Goal: Information Seeking & Learning: Learn about a topic

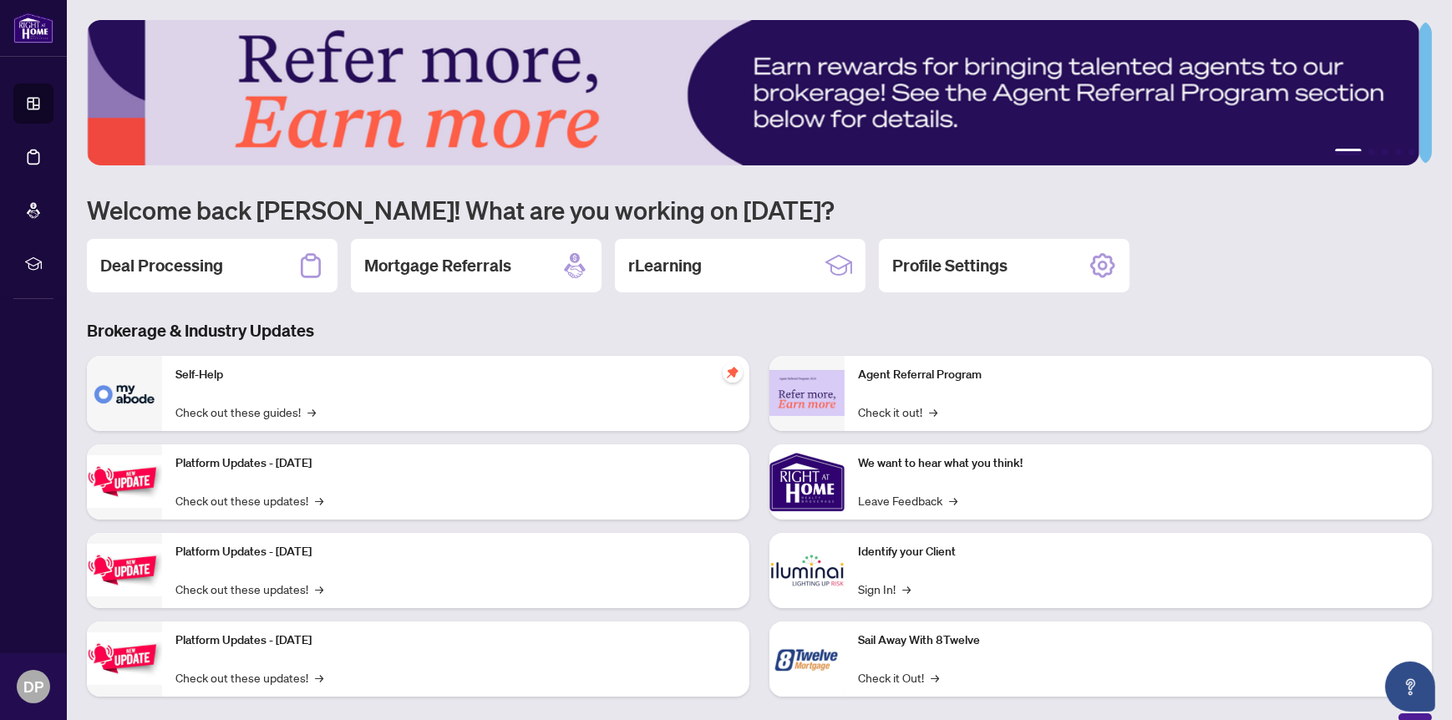
drag, startPoint x: 659, startPoint y: 423, endPoint x: 652, endPoint y: 418, distance: 9.0
drag, startPoint x: 652, startPoint y: 418, endPoint x: 417, endPoint y: 336, distance: 248.7
click at [417, 336] on h3 "Brokerage & Industry Updates" at bounding box center [759, 330] width 1345 height 23
click at [257, 410] on link "Check out these guides! →" at bounding box center [245, 412] width 140 height 18
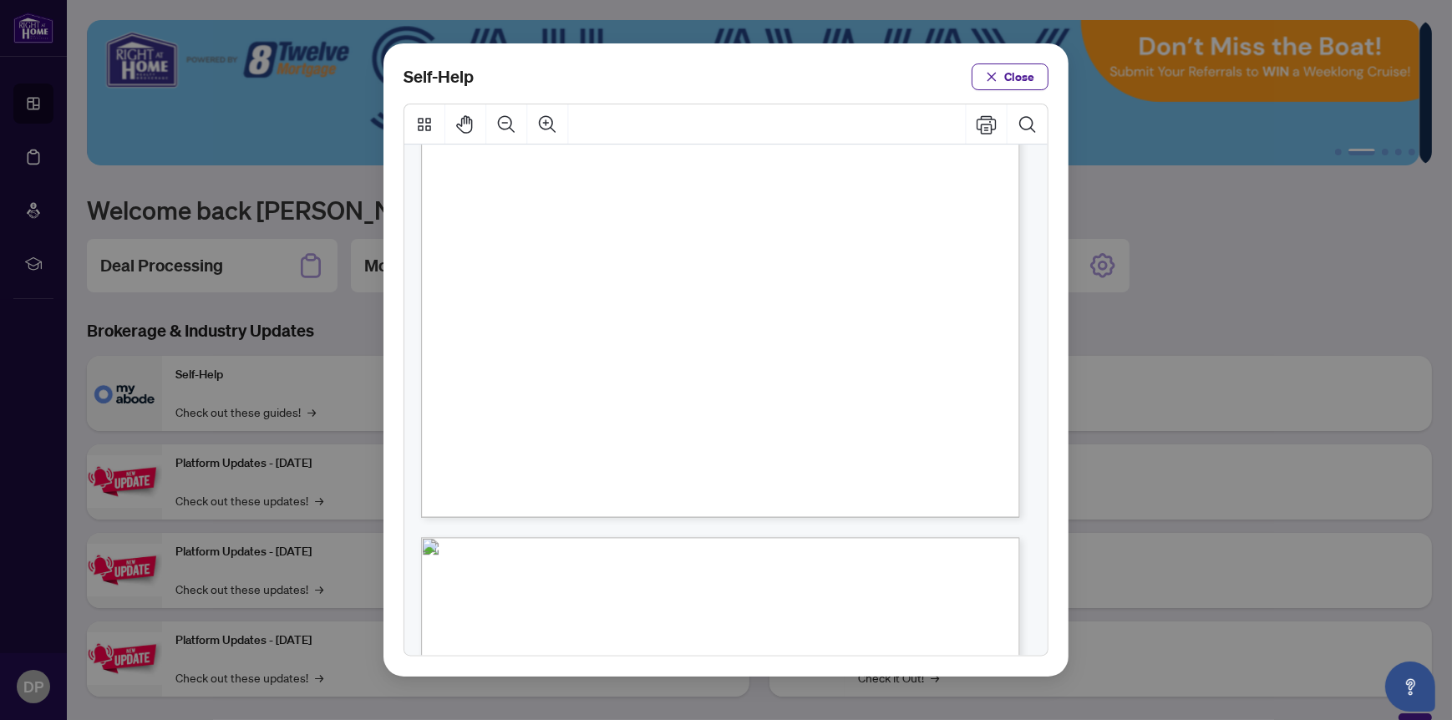
scroll to position [836, 0]
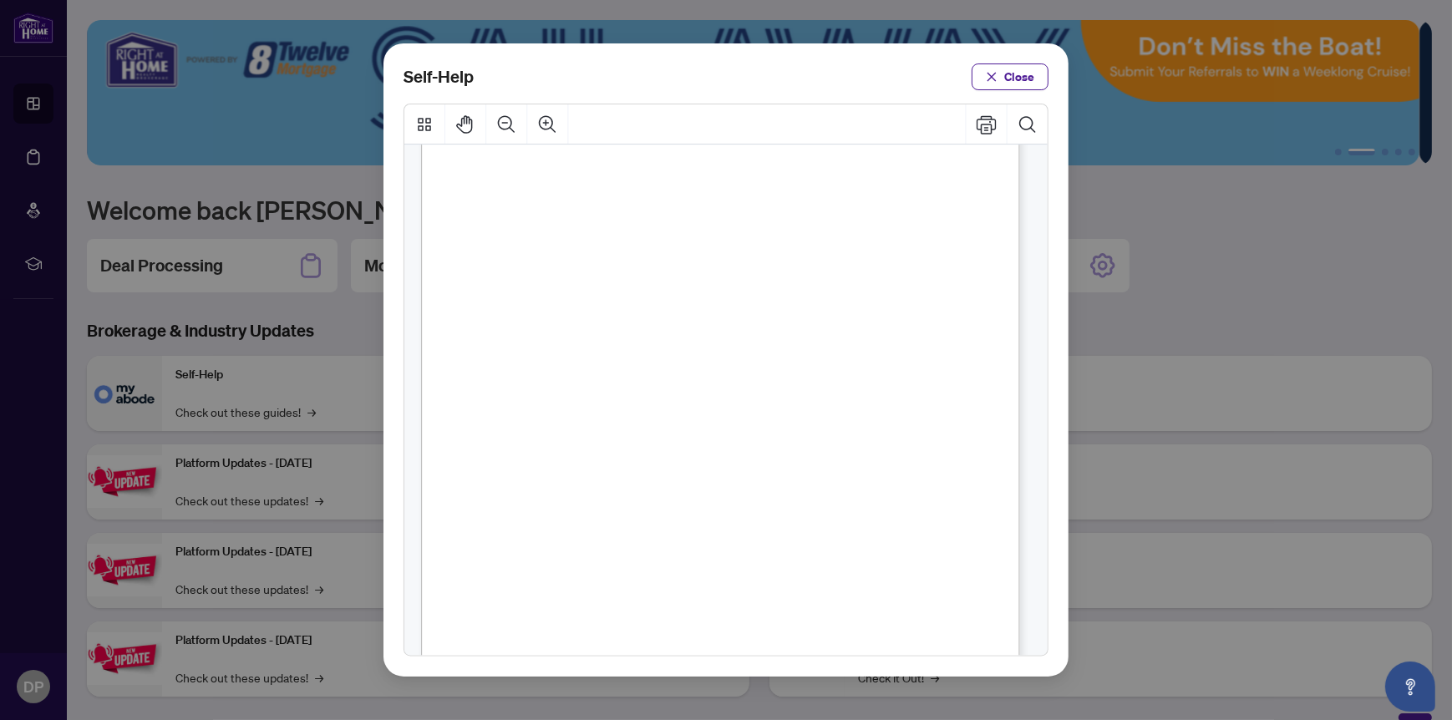
click at [1015, 92] on div "Self-Help Close" at bounding box center [726, 359] width 685 height 633
click at [1020, 77] on span "Close" at bounding box center [1019, 77] width 30 height 27
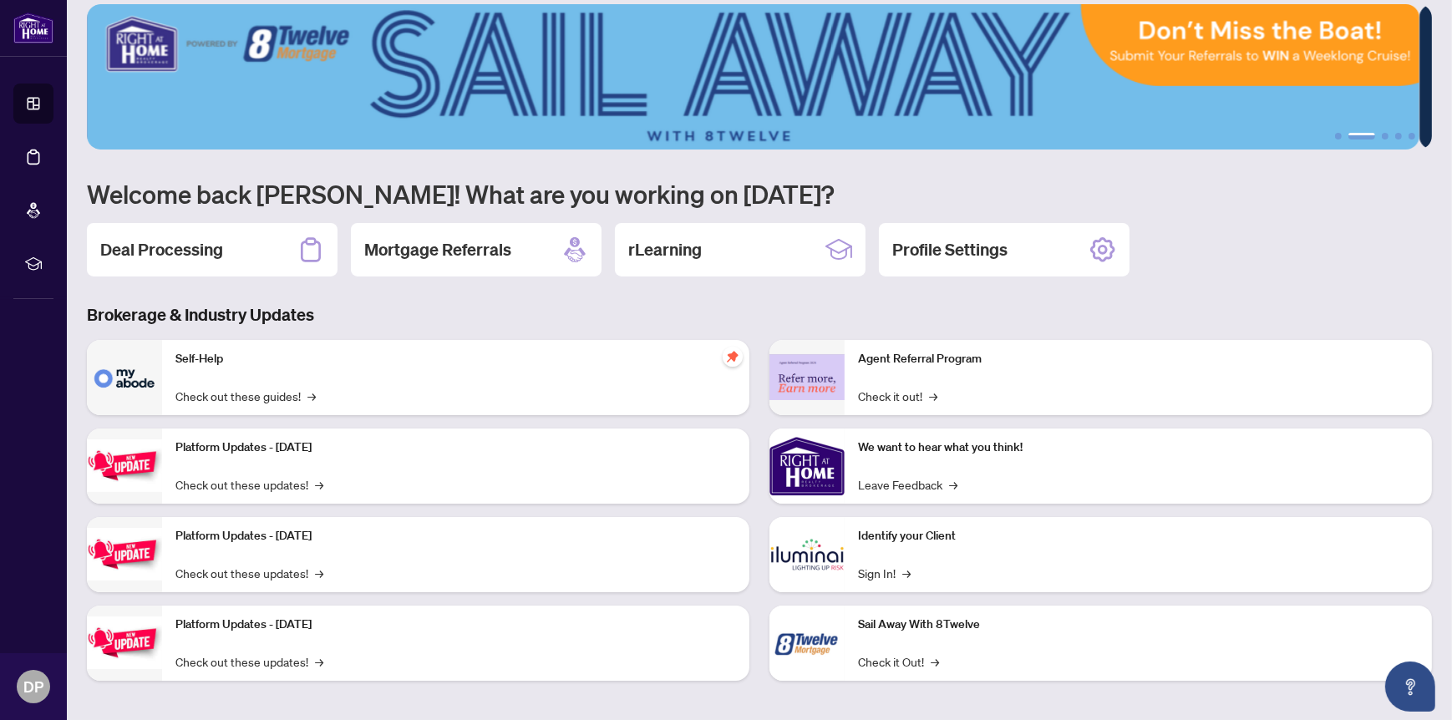
scroll to position [19, 0]
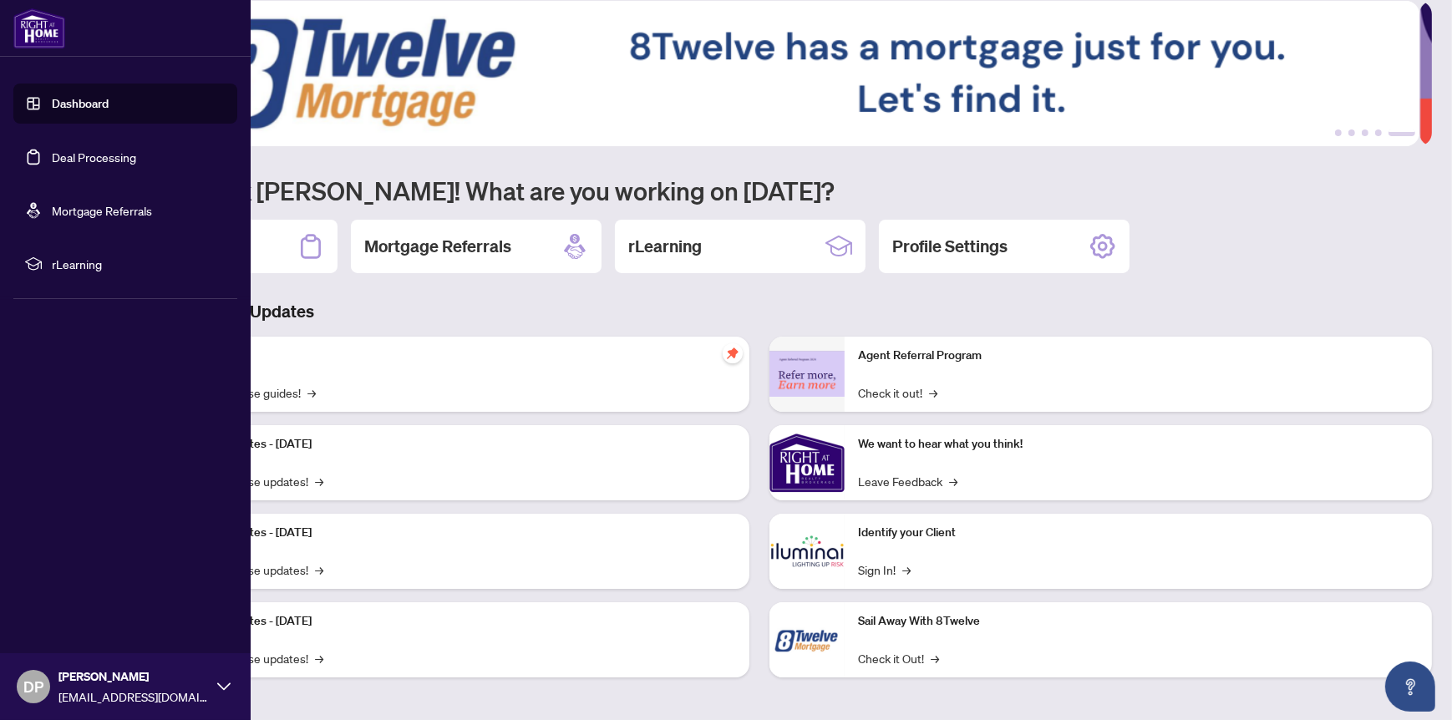
click at [61, 256] on span "rLearning" at bounding box center [139, 264] width 174 height 18
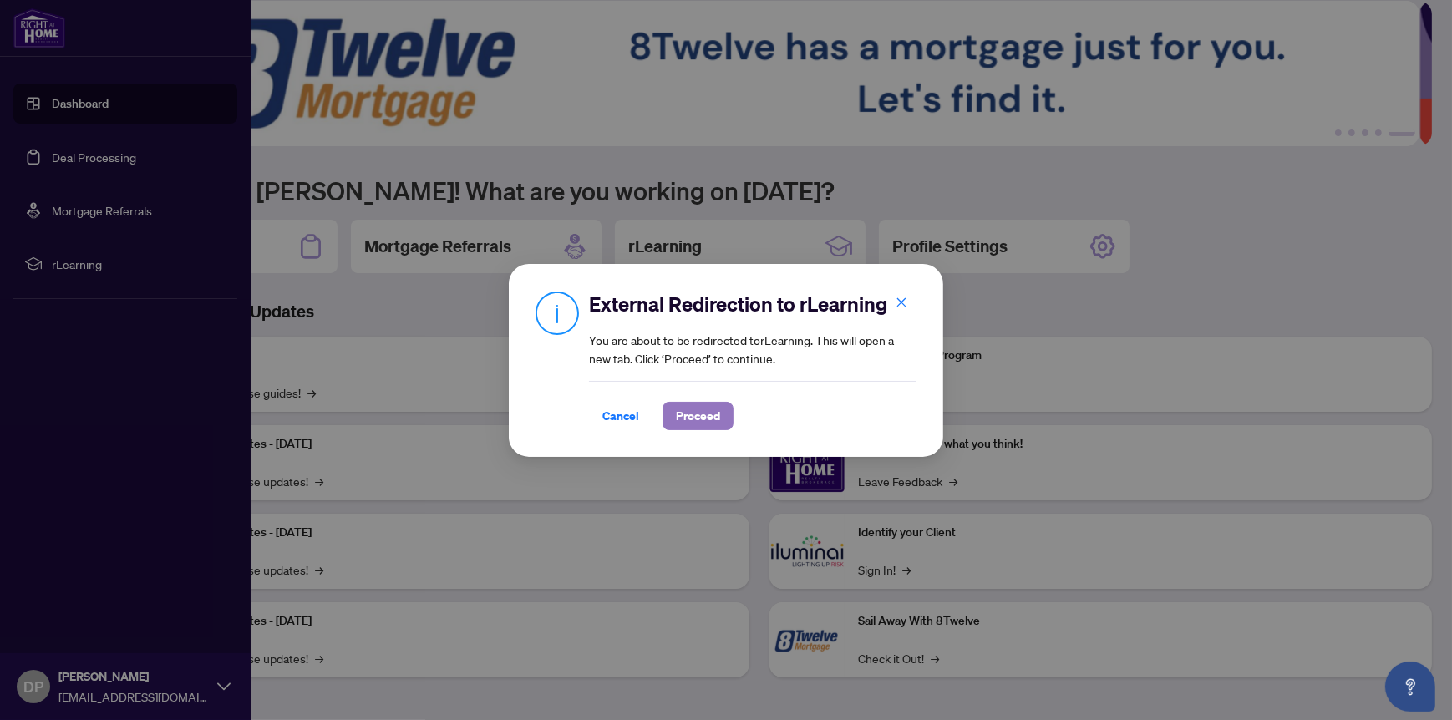
click at [688, 414] on span "Proceed" at bounding box center [698, 416] width 44 height 27
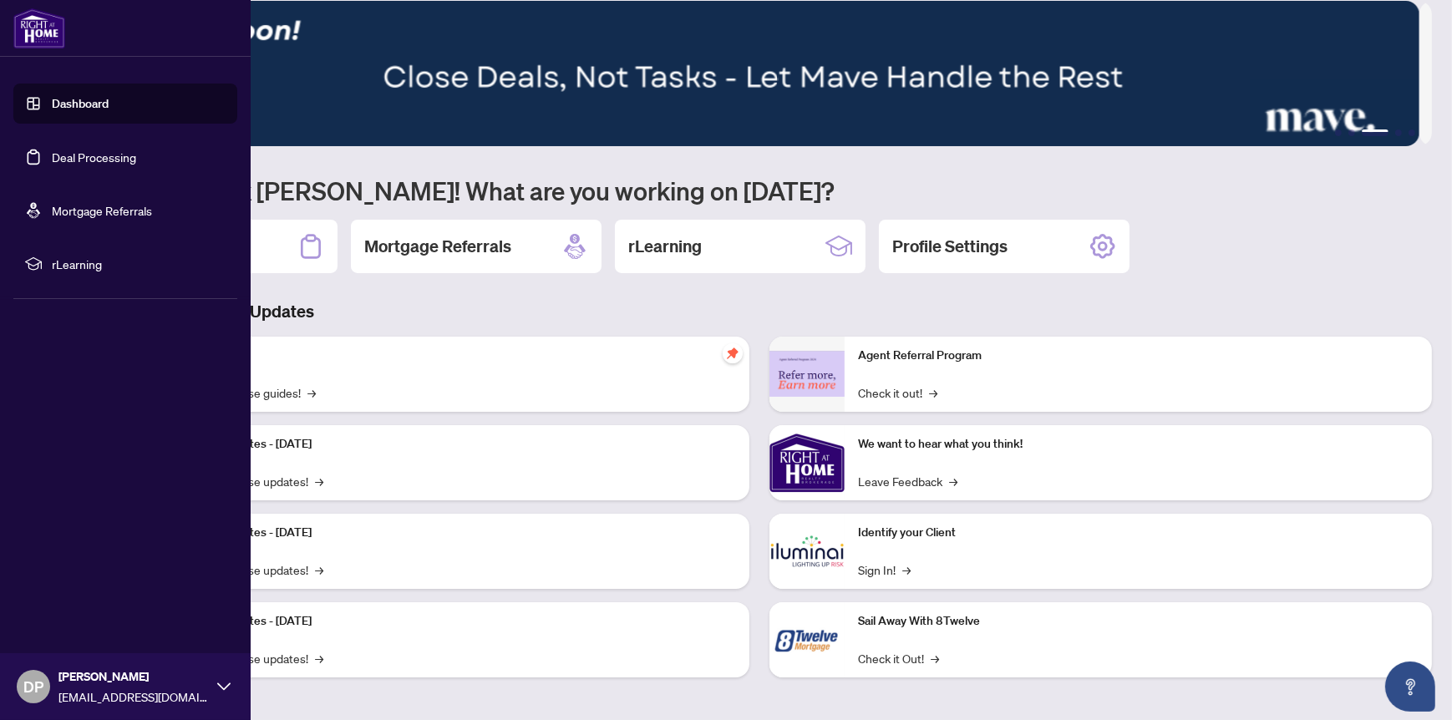
click at [77, 262] on span "rLearning" at bounding box center [139, 264] width 174 height 18
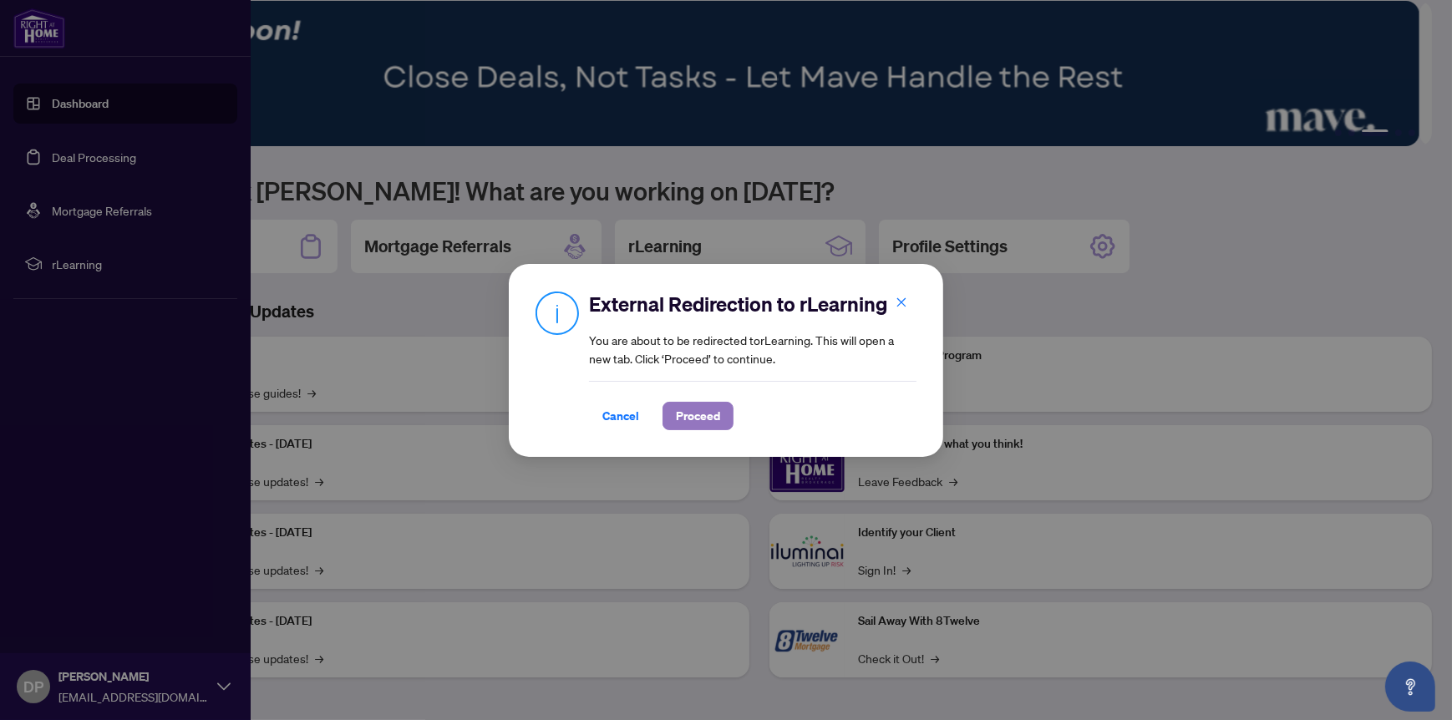
click at [688, 416] on span "Proceed" at bounding box center [698, 416] width 44 height 27
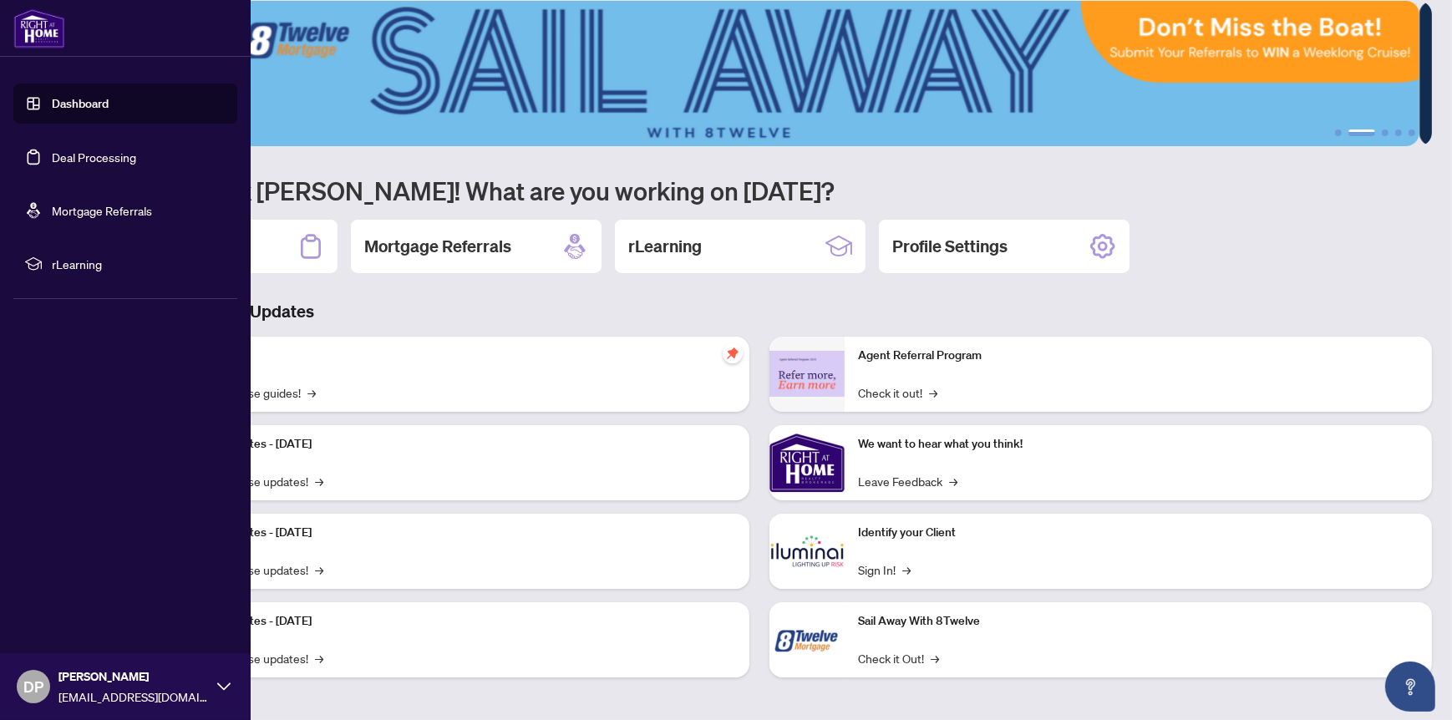
click at [74, 262] on span "rLearning" at bounding box center [139, 264] width 174 height 18
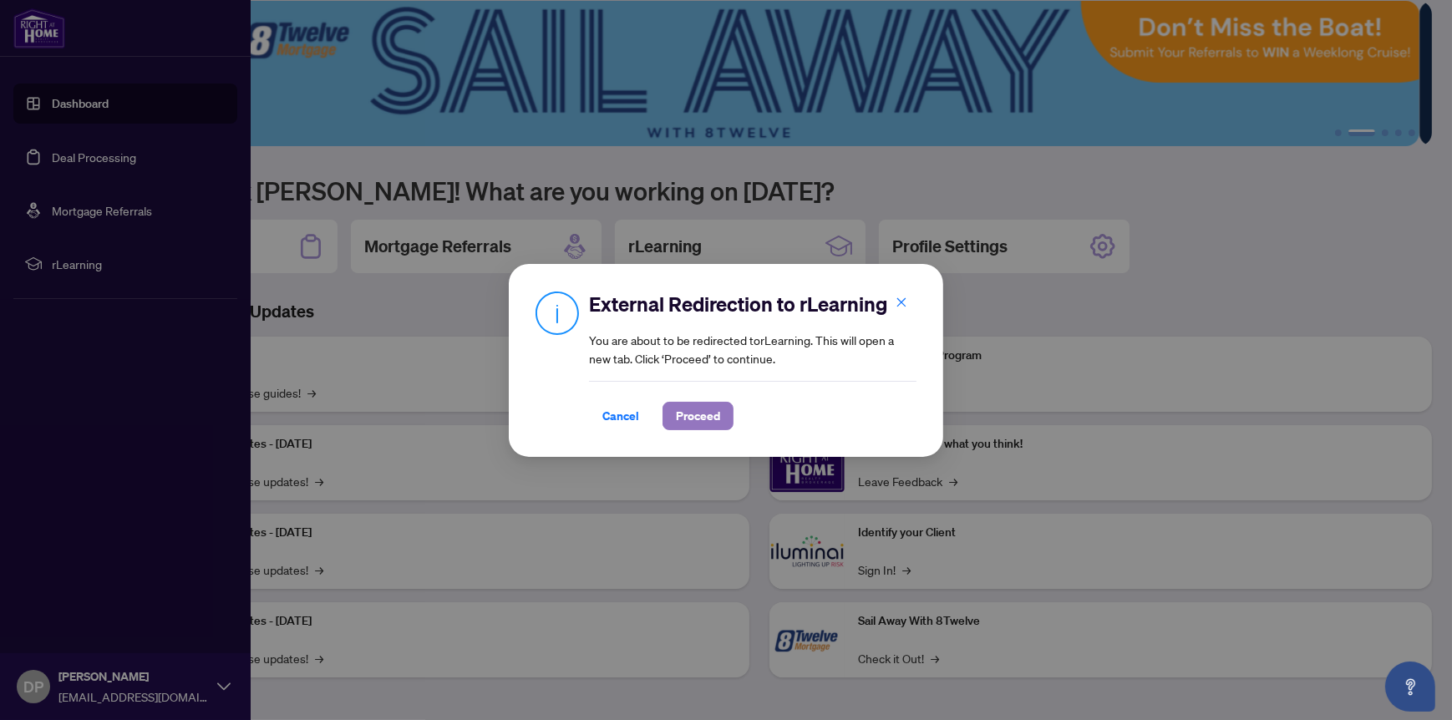
click at [702, 414] on span "Proceed" at bounding box center [698, 416] width 44 height 27
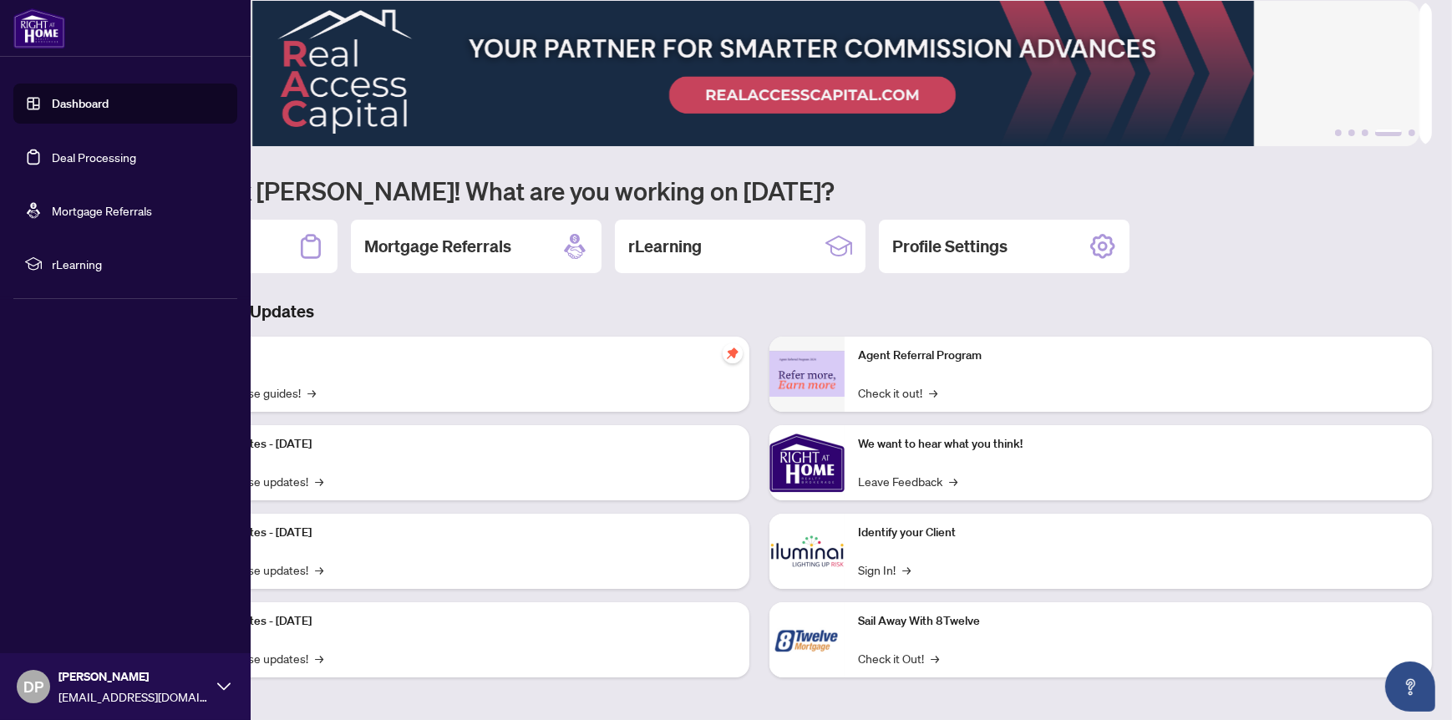
click at [69, 262] on span "rLearning" at bounding box center [139, 264] width 174 height 18
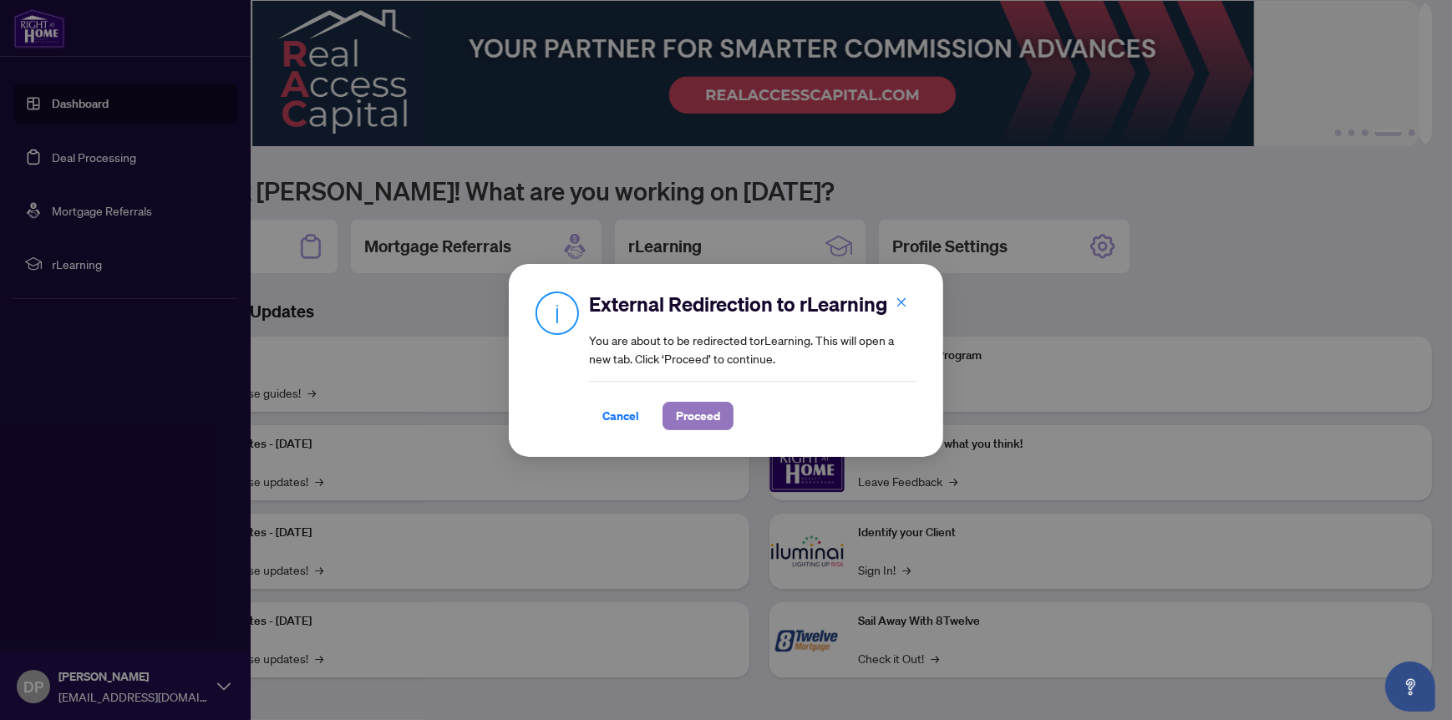
click at [677, 414] on span "Proceed" at bounding box center [698, 416] width 44 height 27
